Goal: Transaction & Acquisition: Purchase product/service

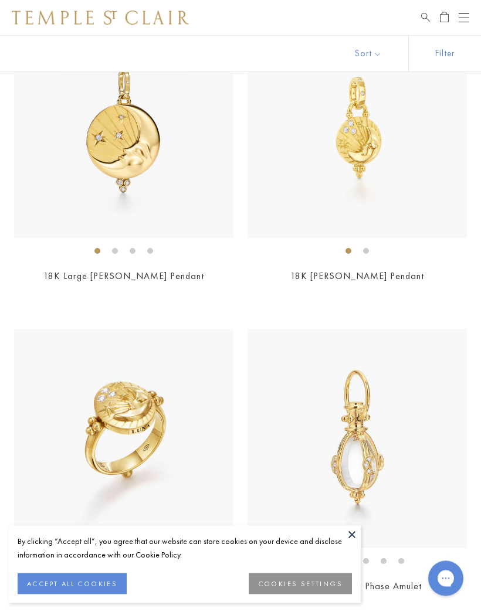
scroll to position [908, 0]
click at [198, 244] on ol at bounding box center [123, 251] width 219 height 15
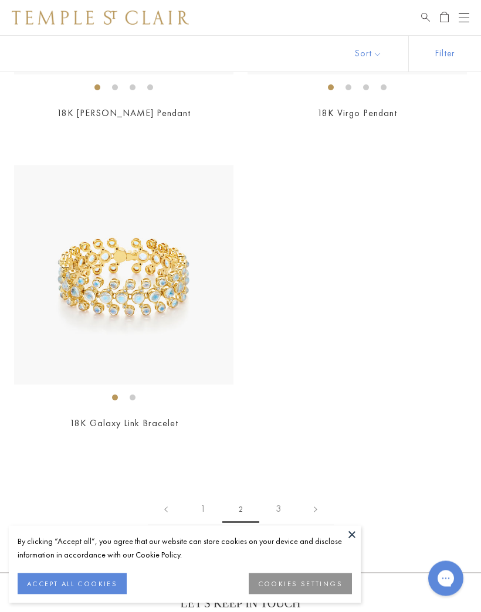
scroll to position [7894, 0]
click at [284, 499] on link "3" at bounding box center [278, 509] width 38 height 32
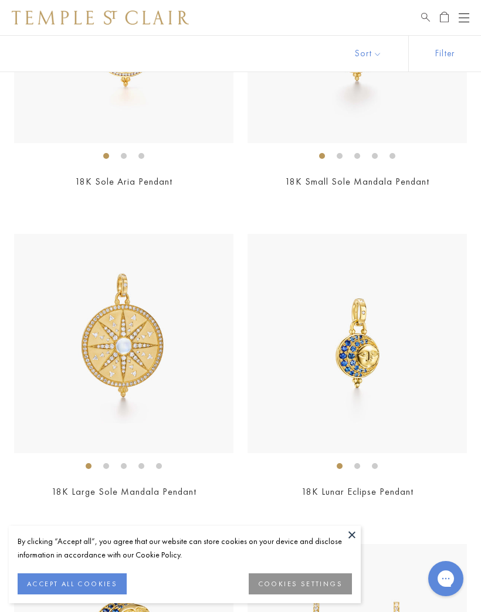
scroll to position [3158, 0]
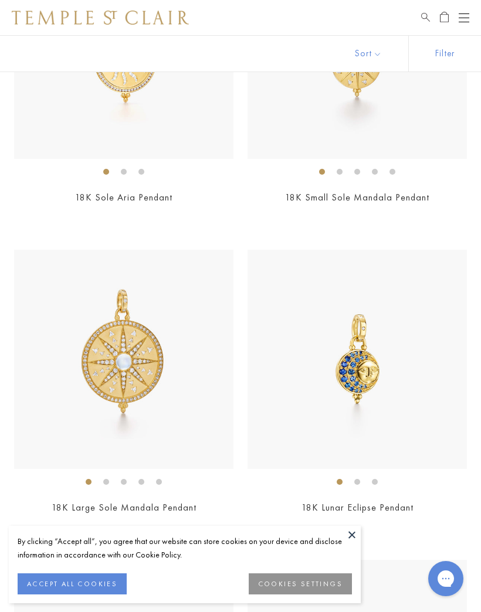
click at [142, 381] on img at bounding box center [123, 359] width 219 height 219
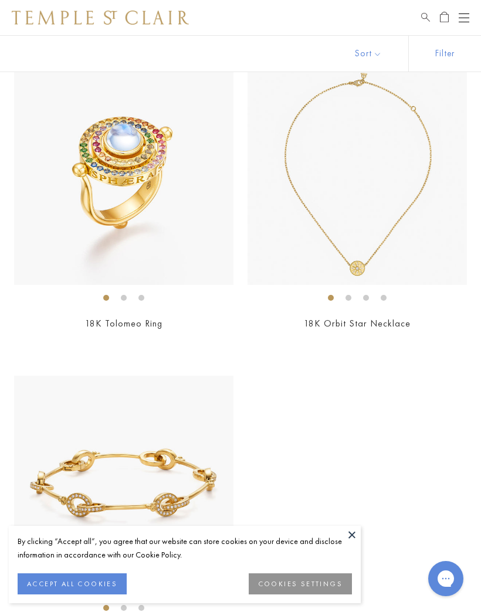
scroll to position [225, 0]
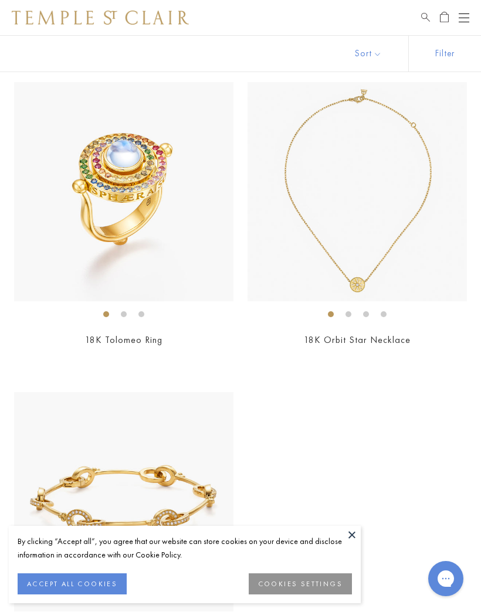
click at [377, 256] on img at bounding box center [356, 191] width 219 height 219
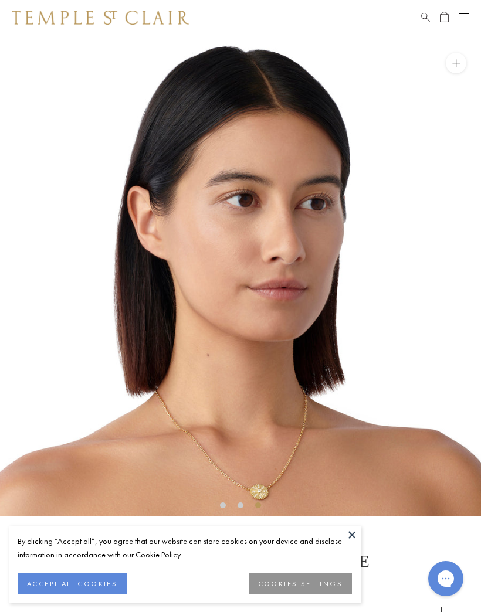
click at [365, 535] on div "SEE RECOMMENDED CHAIN PAIRINGS 18K Orbit Star Necklace $5,750" at bounding box center [240, 440] width 481 height 811
click at [364, 542] on div "SEE RECOMMENDED CHAIN PAIRINGS 18K Orbit Star Necklace $5,750" at bounding box center [240, 440] width 481 height 811
click at [361, 539] on div "SEE RECOMMENDED CHAIN PAIRINGS 18K Orbit Star Necklace $5,750" at bounding box center [240, 440] width 481 height 811
click at [355, 528] on button at bounding box center [352, 535] width 18 height 18
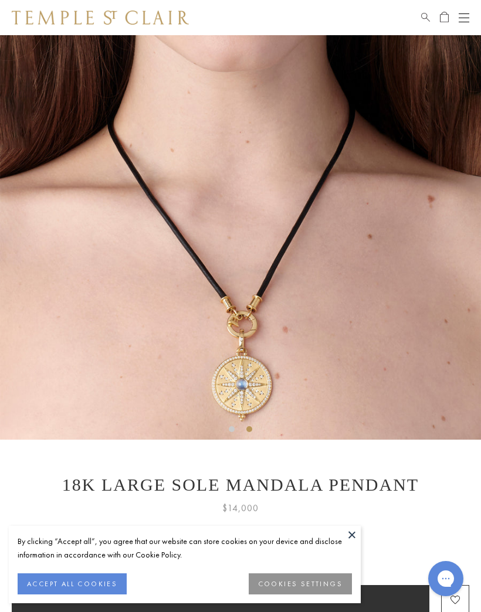
scroll to position [81, 0]
